Goal: Task Accomplishment & Management: Use online tool/utility

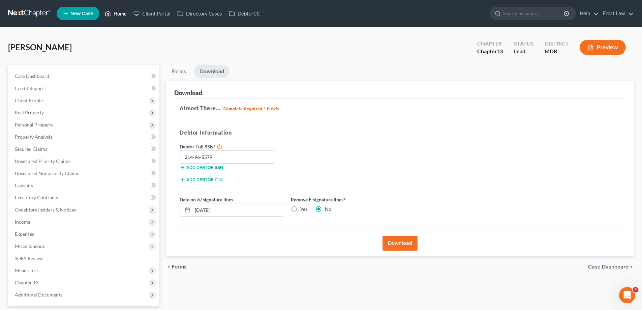
click at [121, 12] on link "Home" at bounding box center [115, 13] width 29 height 12
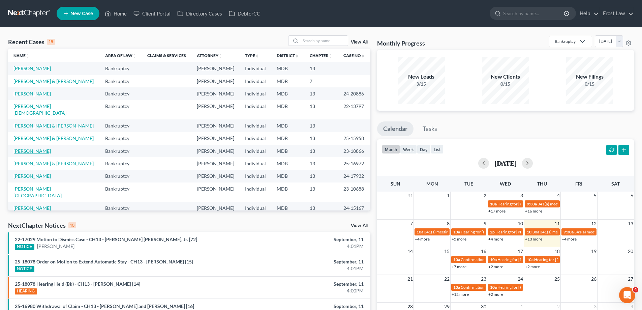
click at [38, 148] on link "[PERSON_NAME]" at bounding box center [31, 151] width 37 height 6
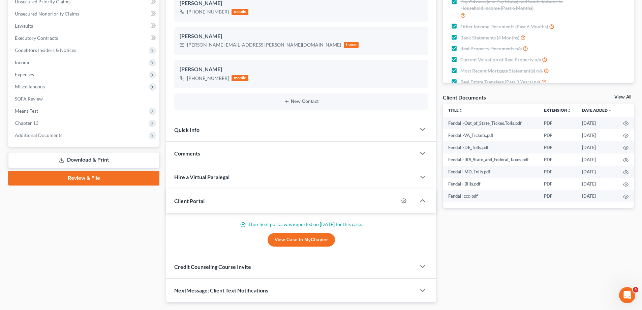
scroll to position [177, 0]
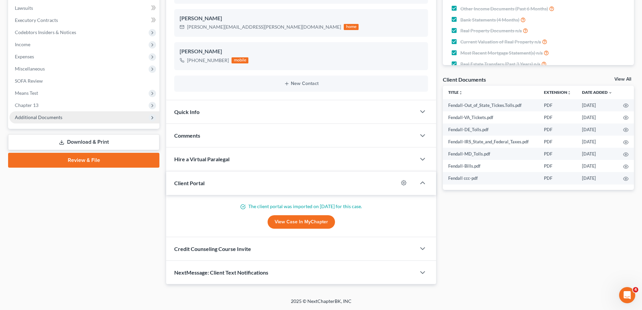
click at [42, 116] on span "Additional Documents" at bounding box center [39, 117] width 48 height 6
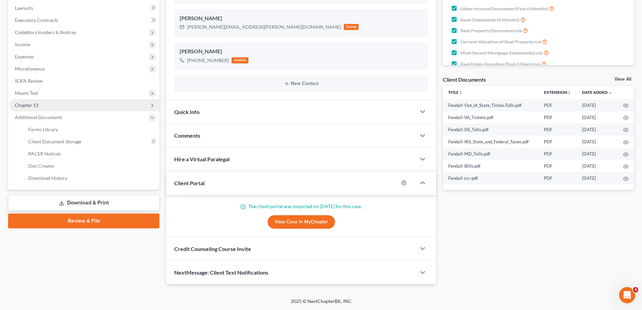
click at [28, 103] on span "Chapter 13" at bounding box center [27, 105] width 24 height 6
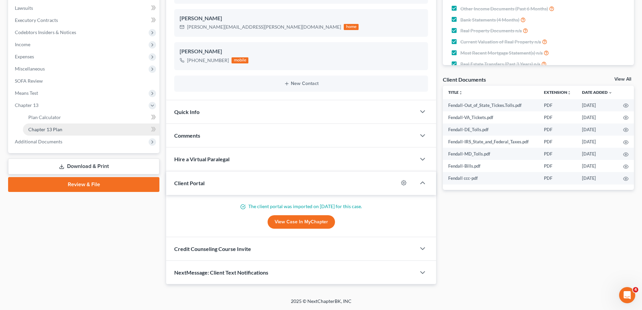
click at [63, 128] on link "Chapter 13 Plan" at bounding box center [91, 129] width 137 height 12
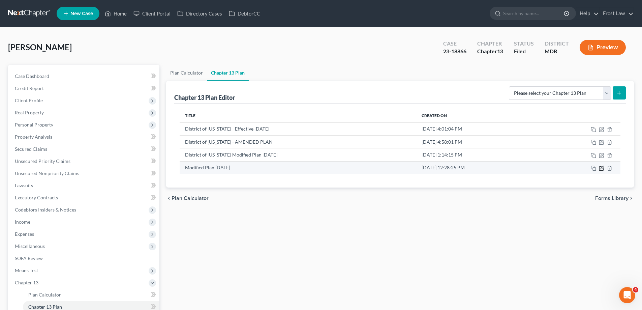
click at [604, 168] on icon "button" at bounding box center [601, 168] width 5 height 5
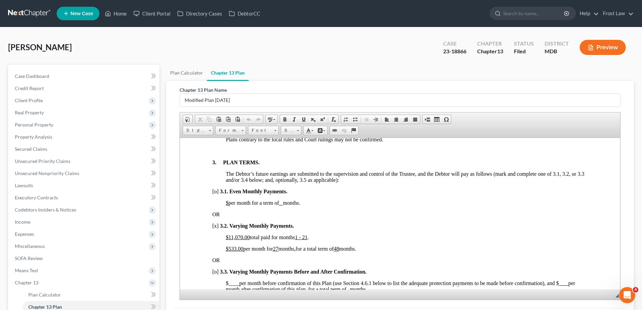
scroll to position [472, 0]
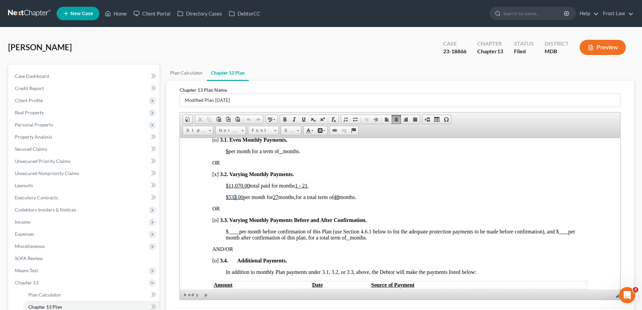
click at [235, 195] on u "$533.00" at bounding box center [235, 197] width 18 height 6
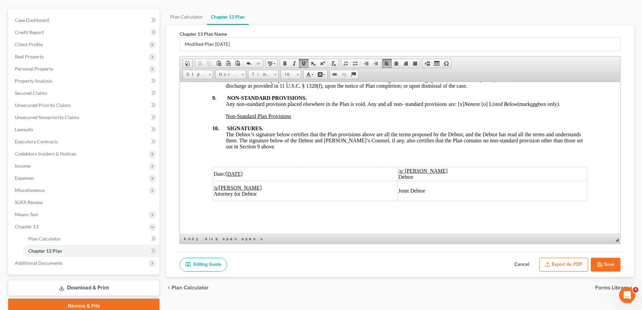
scroll to position [85, 0]
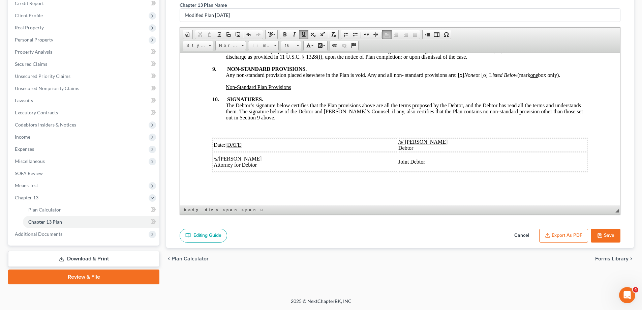
drag, startPoint x: 558, startPoint y: 237, endPoint x: 548, endPoint y: 231, distance: 12.5
click at [558, 237] on button "Export as PDF" at bounding box center [563, 236] width 49 height 14
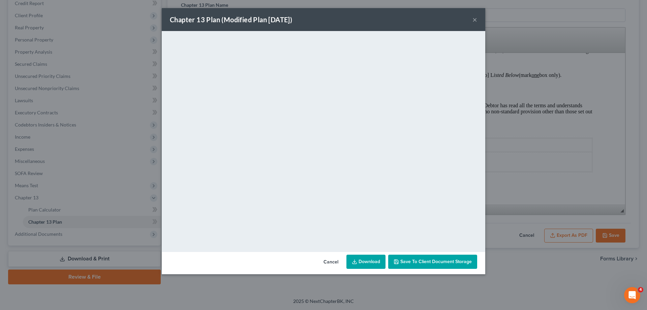
click at [473, 20] on button "×" at bounding box center [475, 20] width 5 height 8
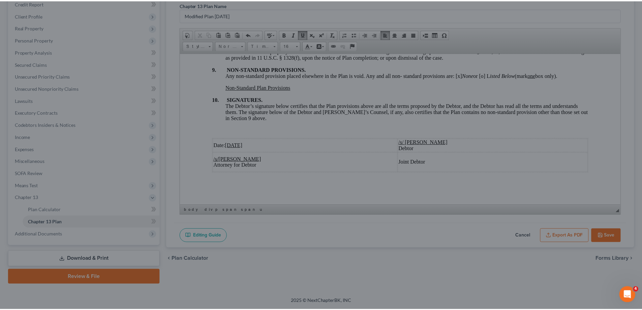
scroll to position [2248, 0]
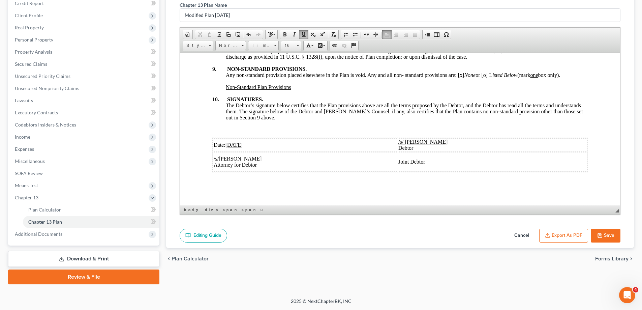
click at [602, 236] on icon "button" at bounding box center [599, 235] width 5 height 5
